Goal: Information Seeking & Learning: Learn about a topic

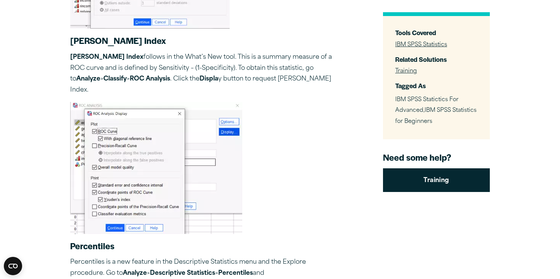
scroll to position [902, 0]
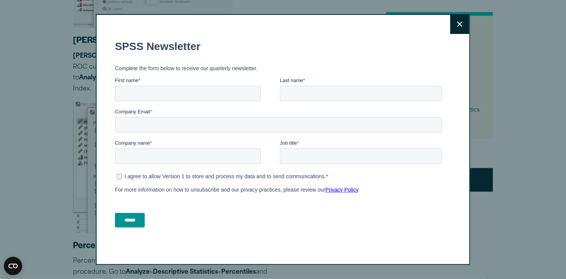
click at [458, 23] on icon at bounding box center [459, 23] width 5 height 5
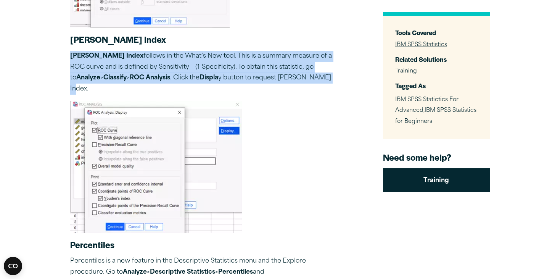
drag, startPoint x: 72, startPoint y: 55, endPoint x: 95, endPoint y: 90, distance: 41.9
click at [95, 90] on p "[PERSON_NAME] Index follows in the What’s New tool. This is a summary measure o…" at bounding box center [203, 73] width 267 height 44
copy p "[PERSON_NAME] Index follows in the What’s New tool. This is a summary measure o…"
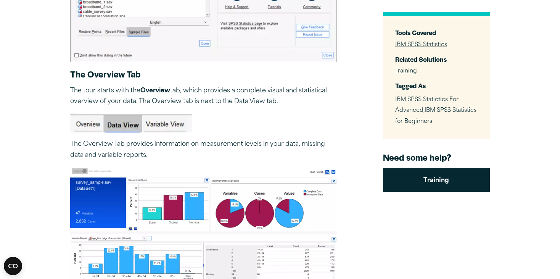
scroll to position [383, 0]
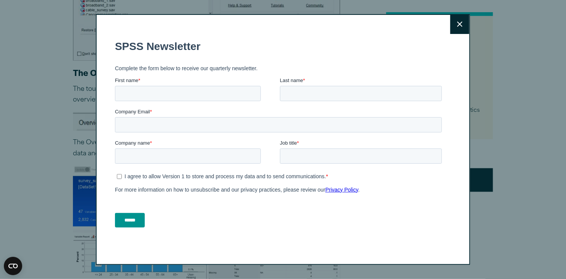
click at [461, 26] on icon at bounding box center [459, 23] width 5 height 5
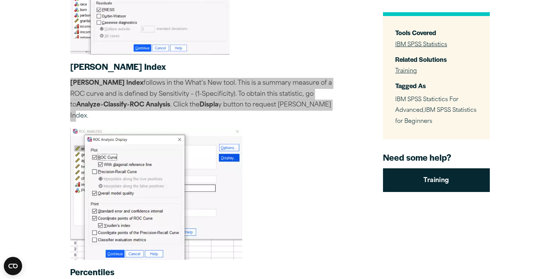
scroll to position [869, 0]
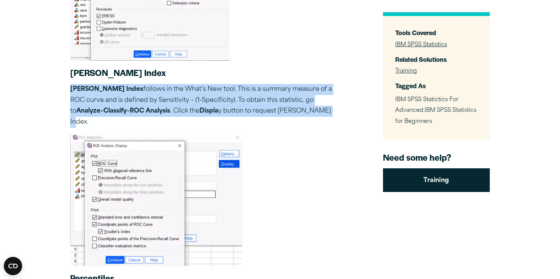
click at [333, 117] on p "[PERSON_NAME] Index follows in the What’s New tool. This is a summary measure o…" at bounding box center [203, 106] width 267 height 44
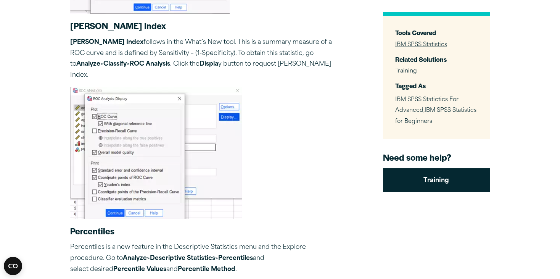
scroll to position [916, 0]
click at [180, 50] on p "[PERSON_NAME] Index follows in the What’s New tool. This is a summary measure o…" at bounding box center [203, 59] width 267 height 44
drag, startPoint x: 181, startPoint y: 52, endPoint x: 218, endPoint y: 53, distance: 37.8
click at [218, 53] on p "[PERSON_NAME] Index follows in the What’s New tool. This is a summary measure o…" at bounding box center [203, 59] width 267 height 44
click at [210, 53] on p "[PERSON_NAME] Index follows in the What’s New tool. This is a summary measure o…" at bounding box center [203, 59] width 267 height 44
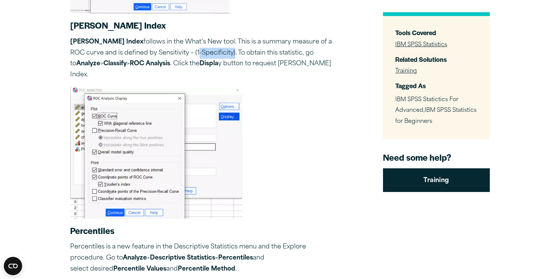
drag, startPoint x: 180, startPoint y: 53, endPoint x: 217, endPoint y: 55, distance: 36.7
click at [217, 55] on p "[PERSON_NAME] Index follows in the What’s New tool. This is a summary measure o…" at bounding box center [203, 59] width 267 height 44
